Goal: Register for event/course

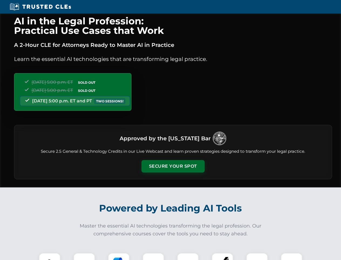
click at [173, 166] on button "Secure Your Spot" at bounding box center [173, 166] width 63 height 12
click at [50, 256] on img at bounding box center [50, 263] width 16 height 16
click at [84, 256] on div at bounding box center [85, 263] width 22 height 22
